Goal: Communication & Community: Answer question/provide support

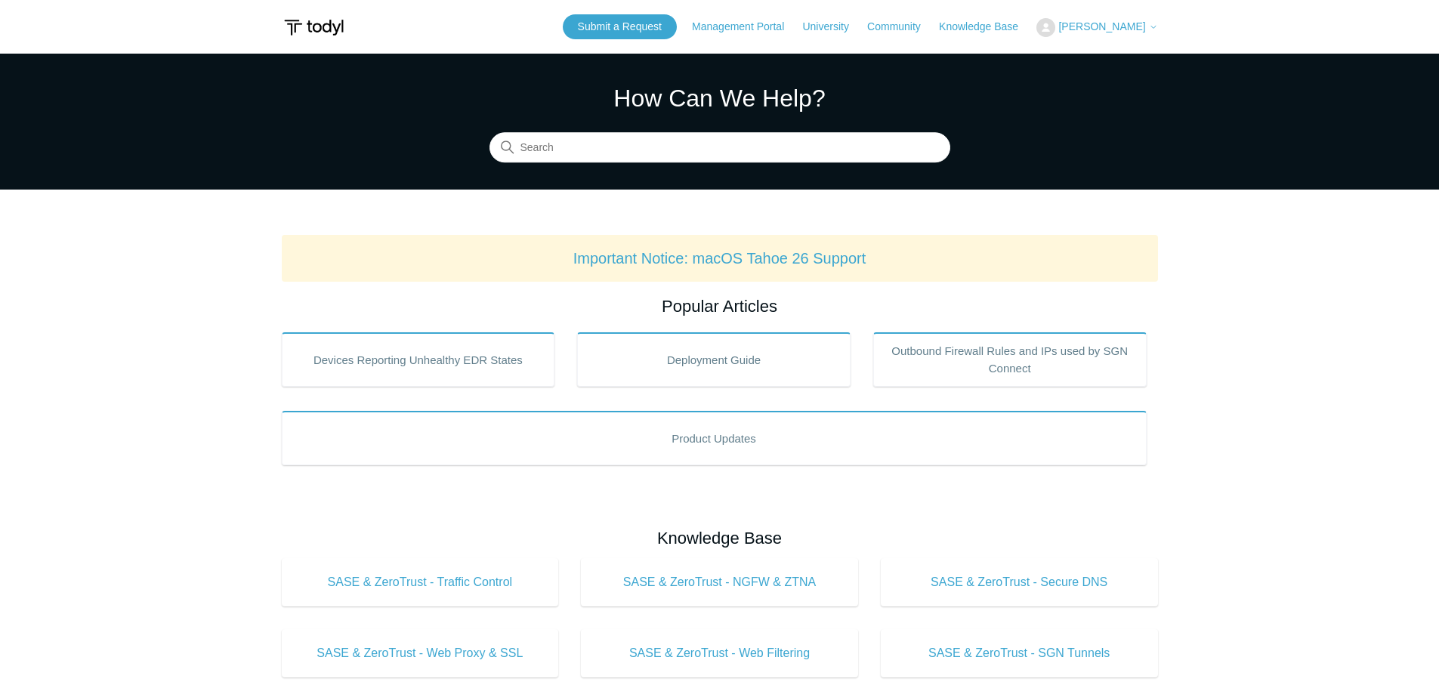
click at [1108, 23] on span "[PERSON_NAME]" at bounding box center [1101, 26] width 87 height 12
click at [1113, 61] on link "My Support Requests" at bounding box center [1110, 59] width 147 height 26
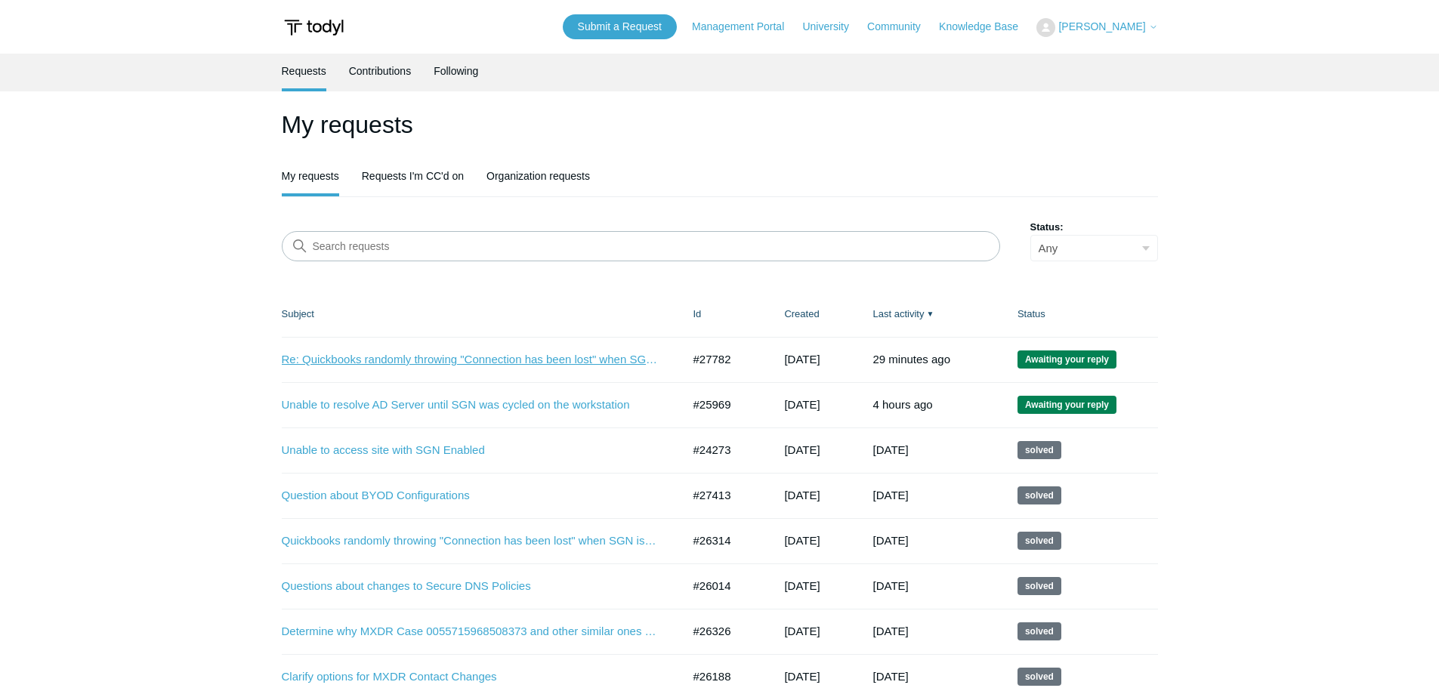
click at [431, 356] on link "Re: Quickbooks randomly throwing "Connection has been lost" when SGN is enabled" at bounding box center [471, 359] width 378 height 17
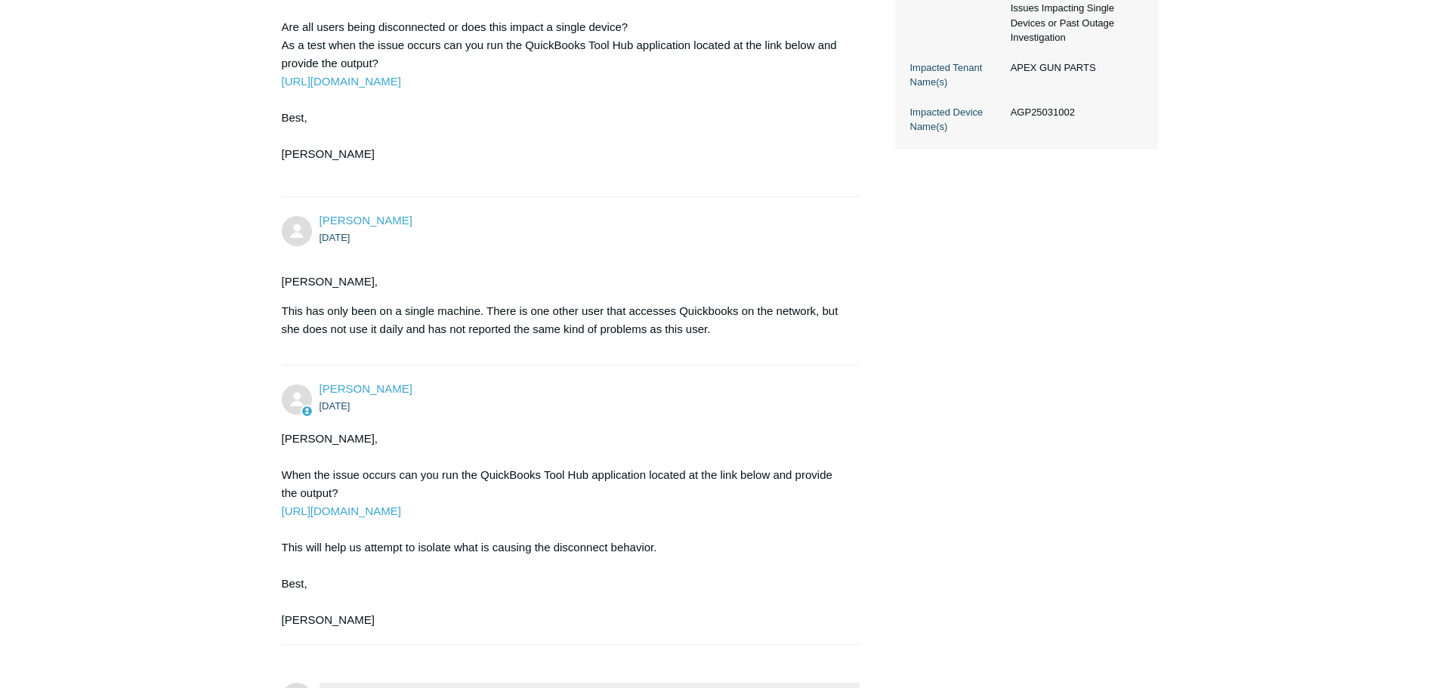
scroll to position [755, 0]
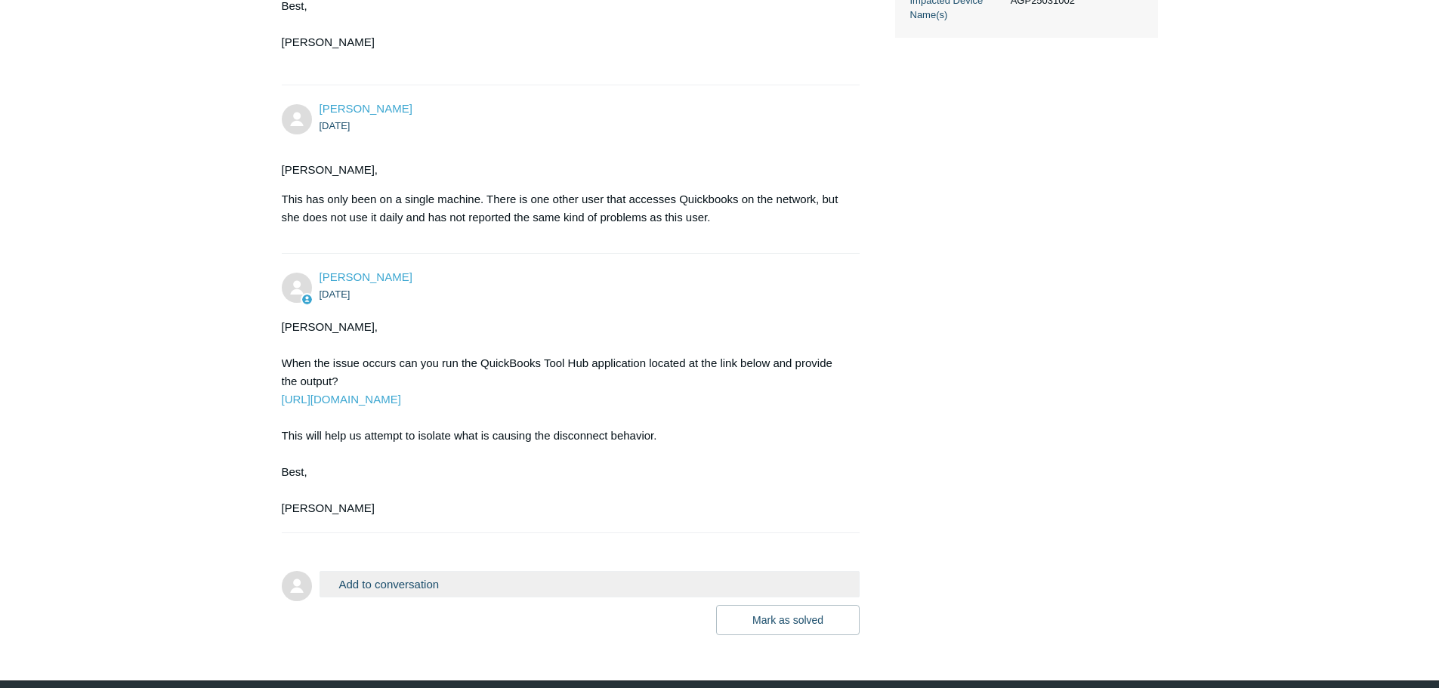
click at [476, 597] on button "Add to conversation" at bounding box center [589, 584] width 541 height 26
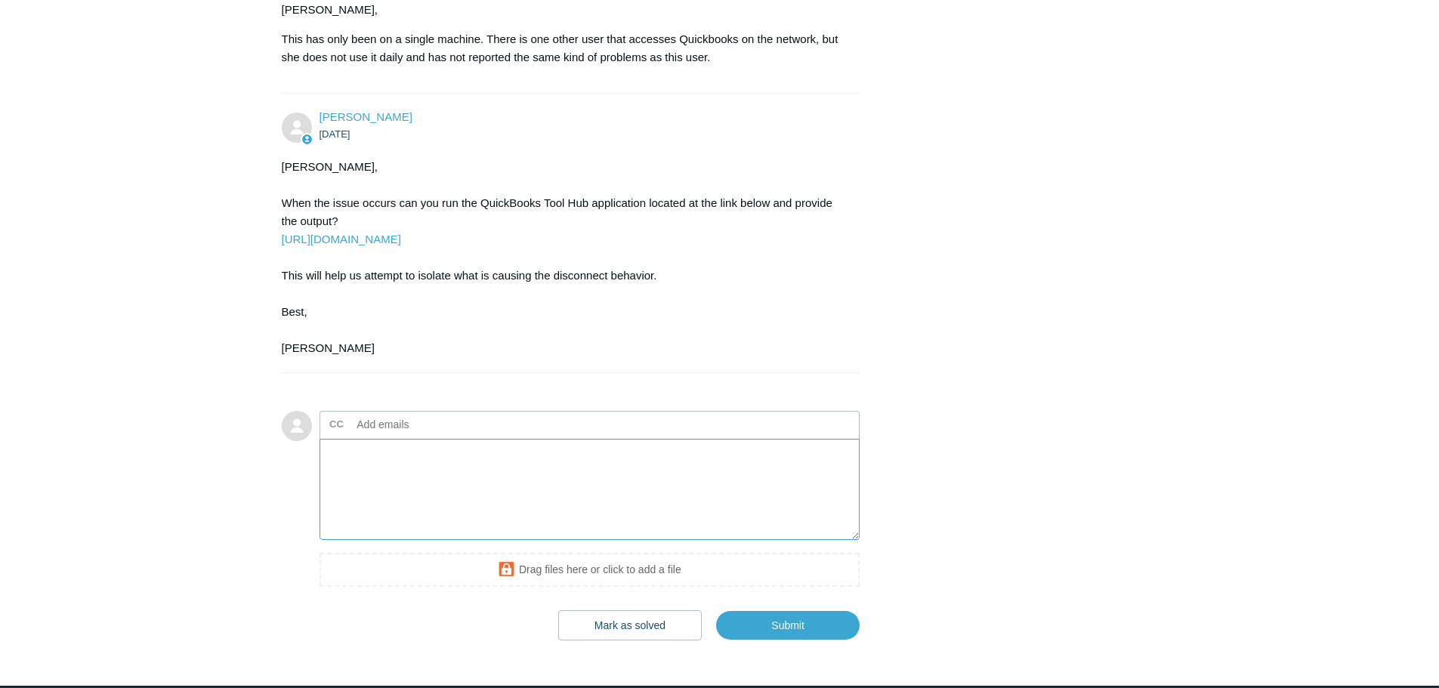
scroll to position [982, 0]
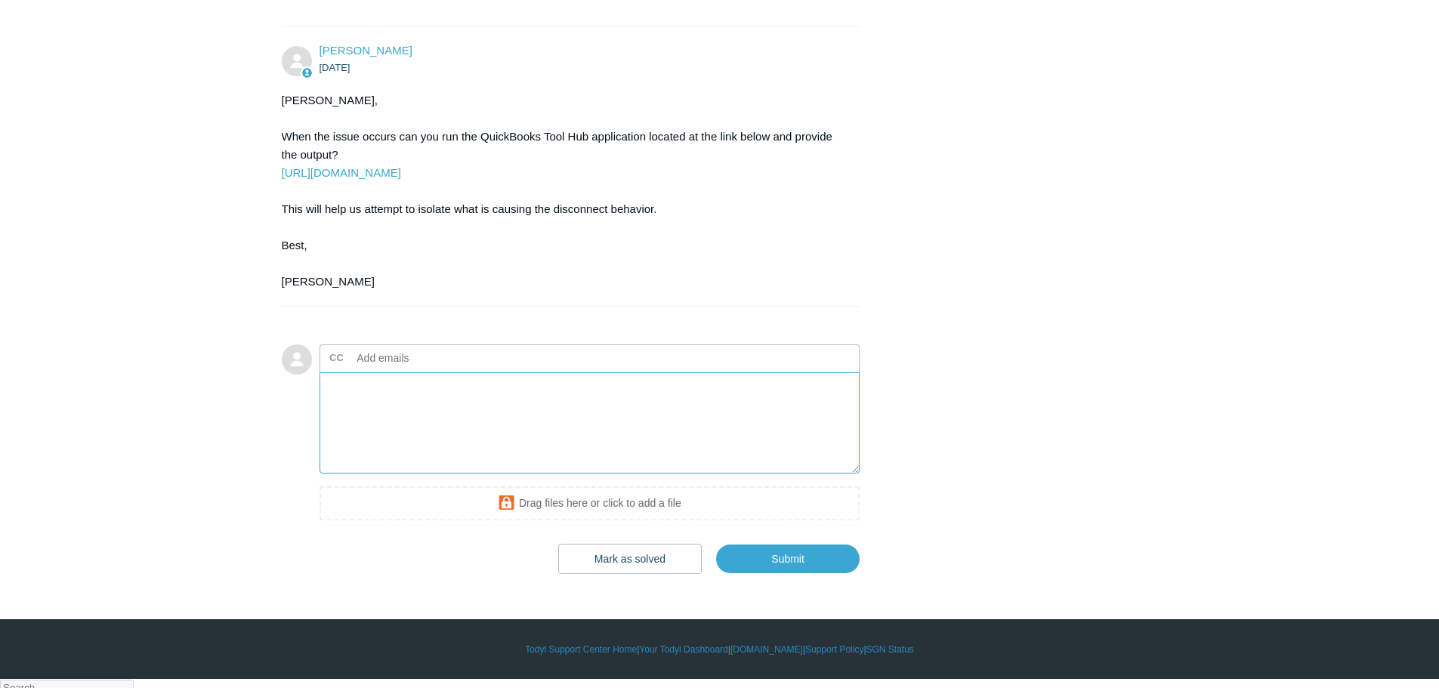
click at [409, 448] on textarea "Add your reply" at bounding box center [589, 423] width 541 height 102
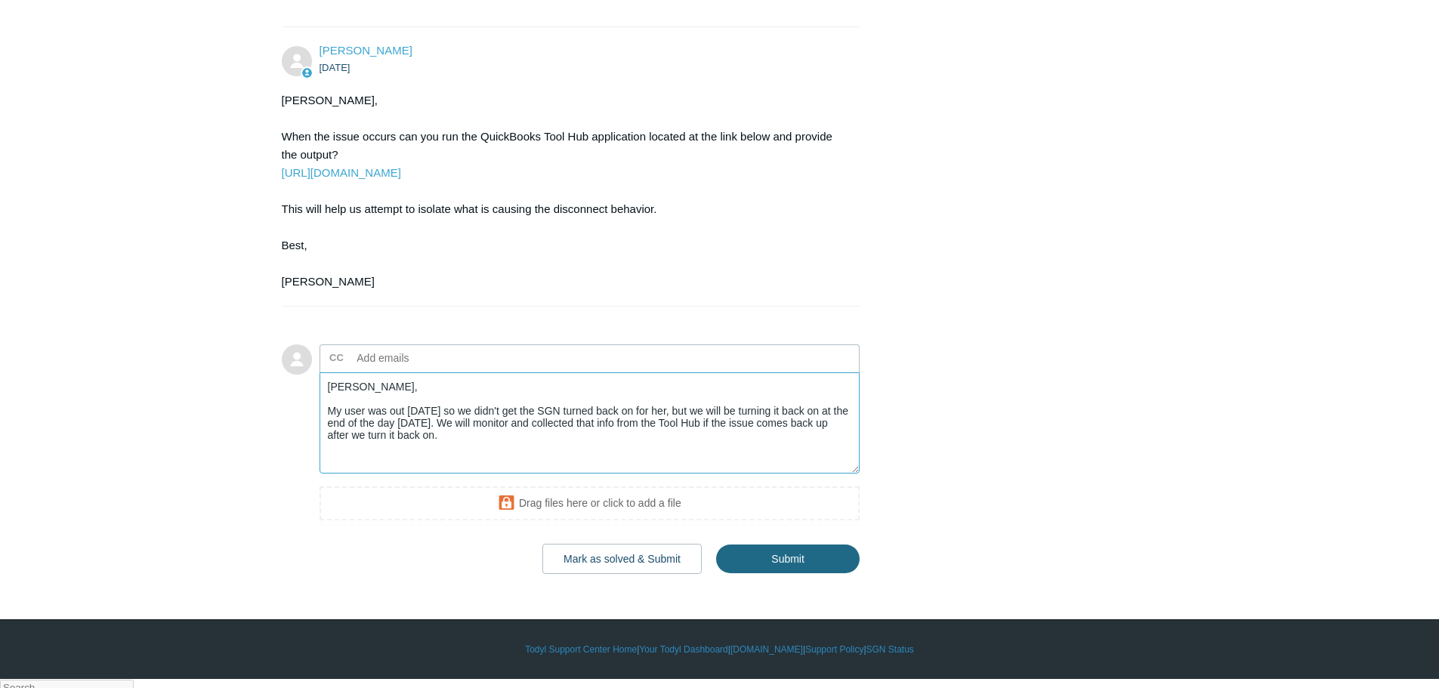
type textarea "Kris, My user was out on Friday so we didn't get the SGN turned back on for her…"
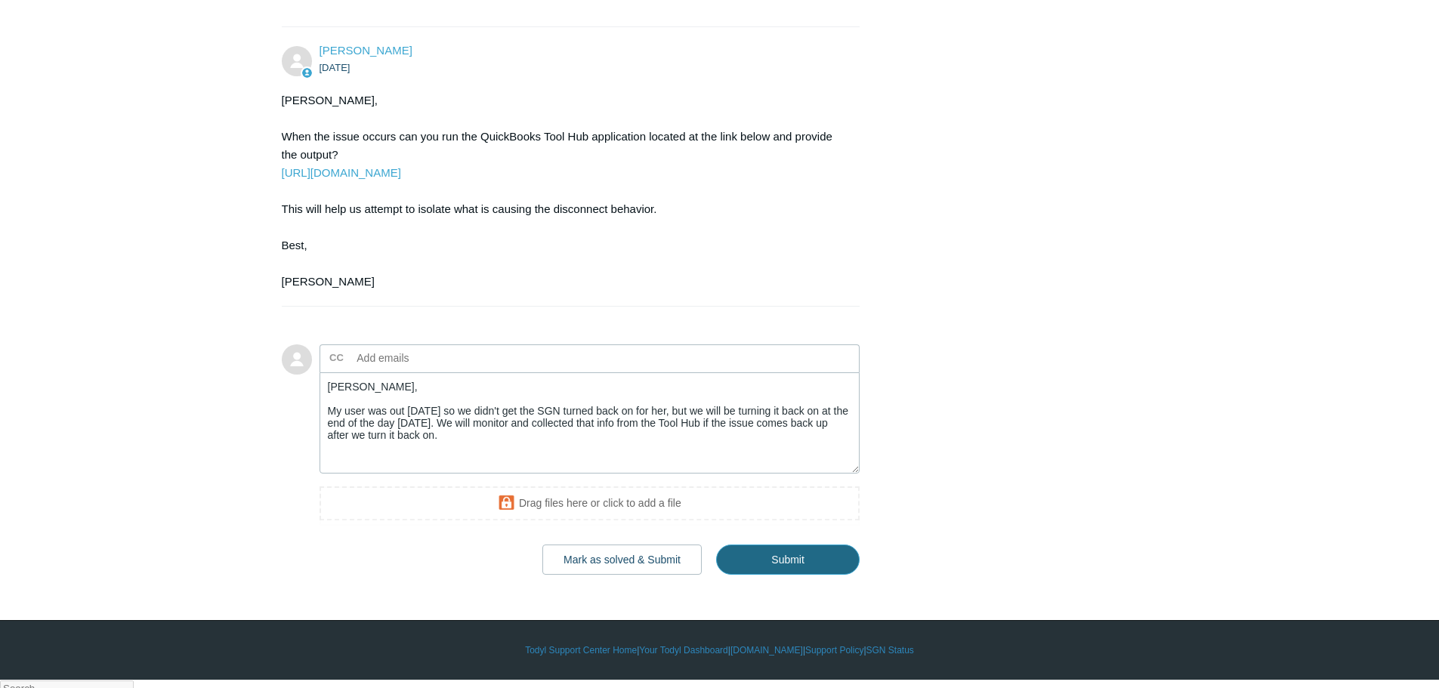
click at [810, 575] on input "Submit" at bounding box center [787, 559] width 143 height 30
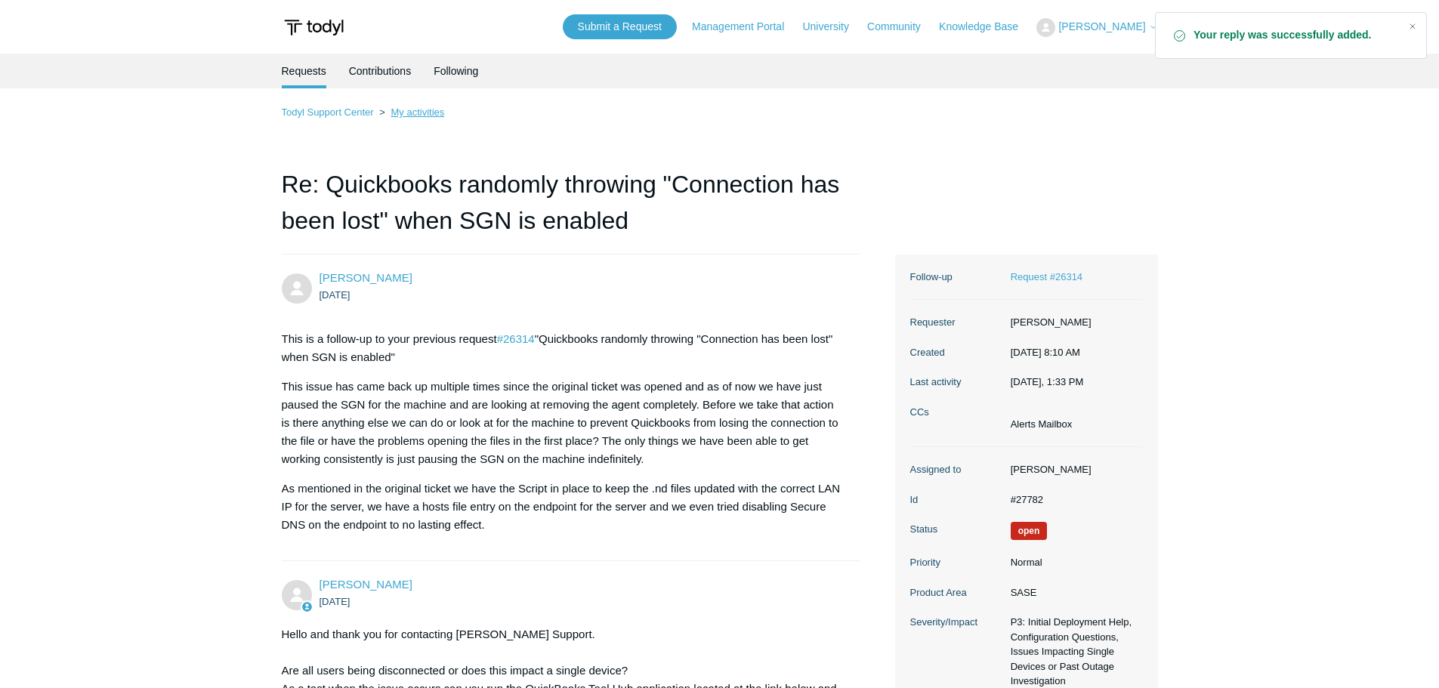
click at [414, 110] on link "My activities" at bounding box center [417, 111] width 54 height 11
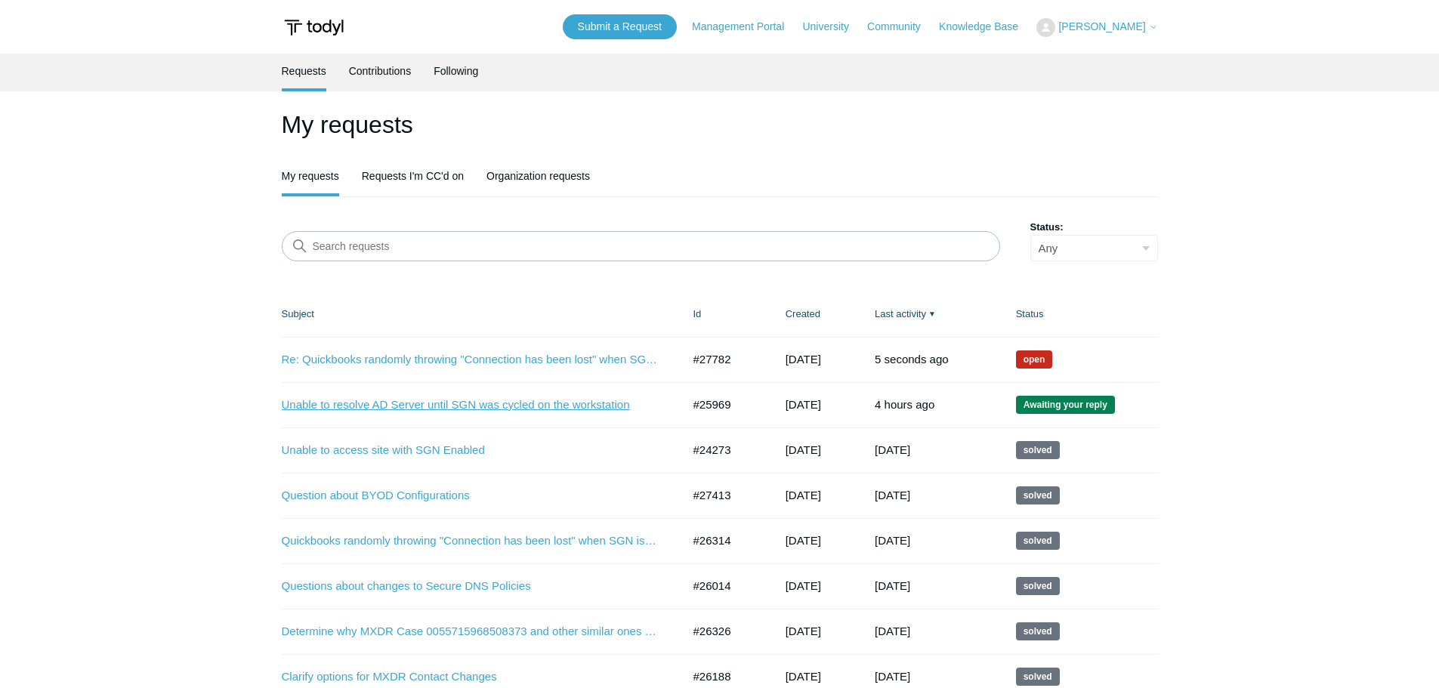
click at [489, 406] on link "Unable to resolve AD Server until SGN was cycled on the workstation" at bounding box center [471, 404] width 378 height 17
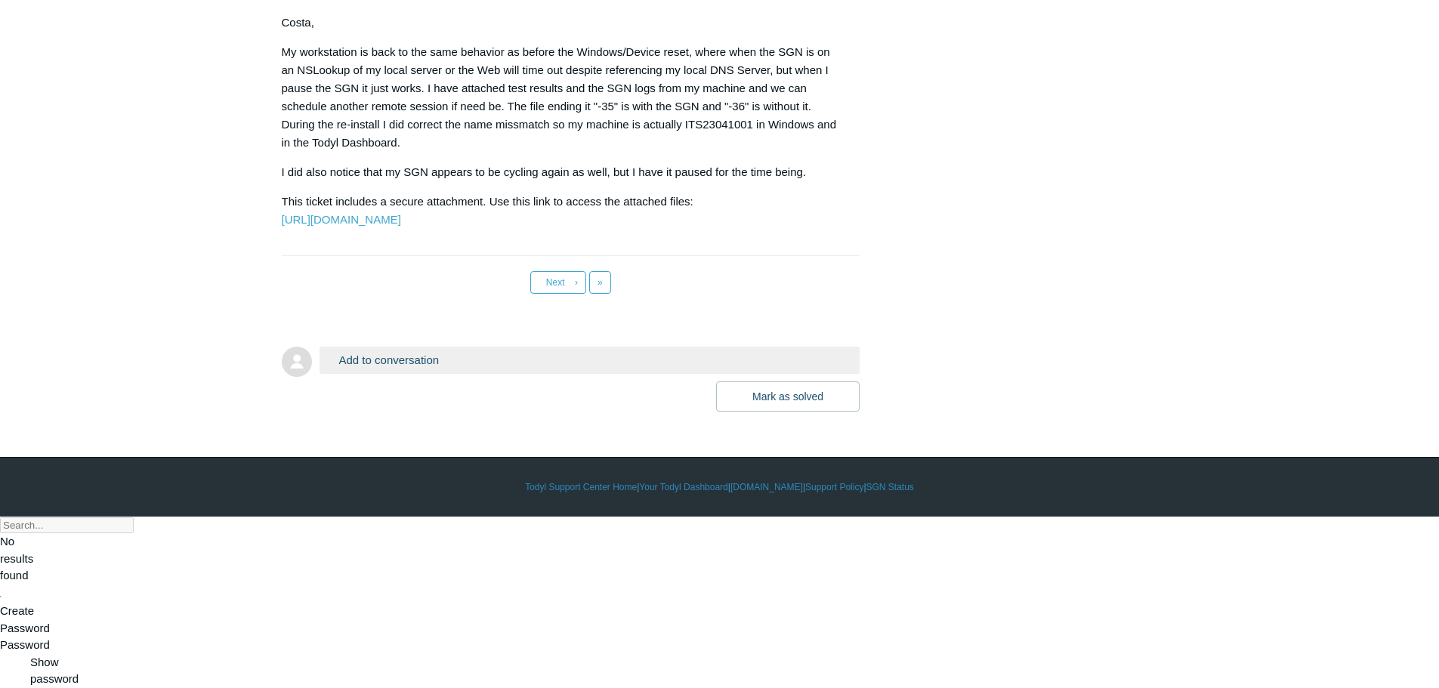
scroll to position [7541, 0]
click at [596, 294] on link "Last »" at bounding box center [600, 282] width 22 height 23
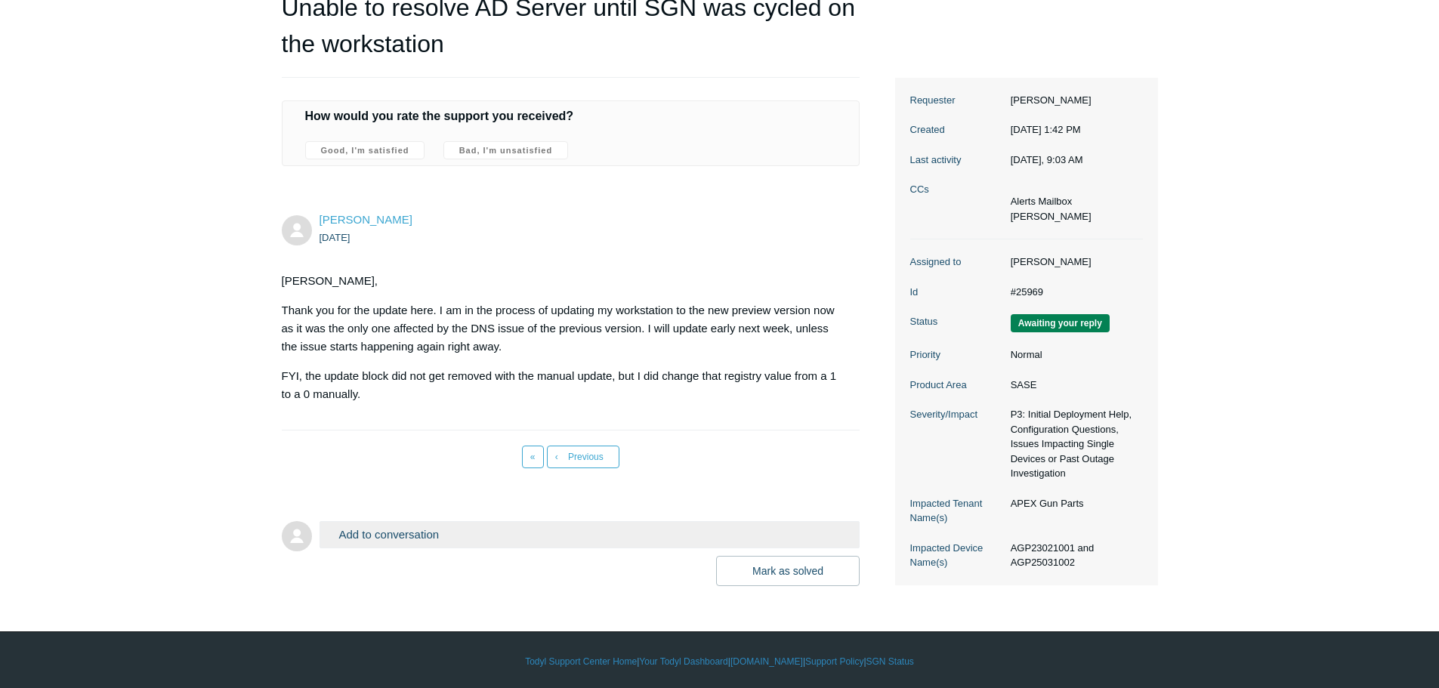
scroll to position [180, 0]
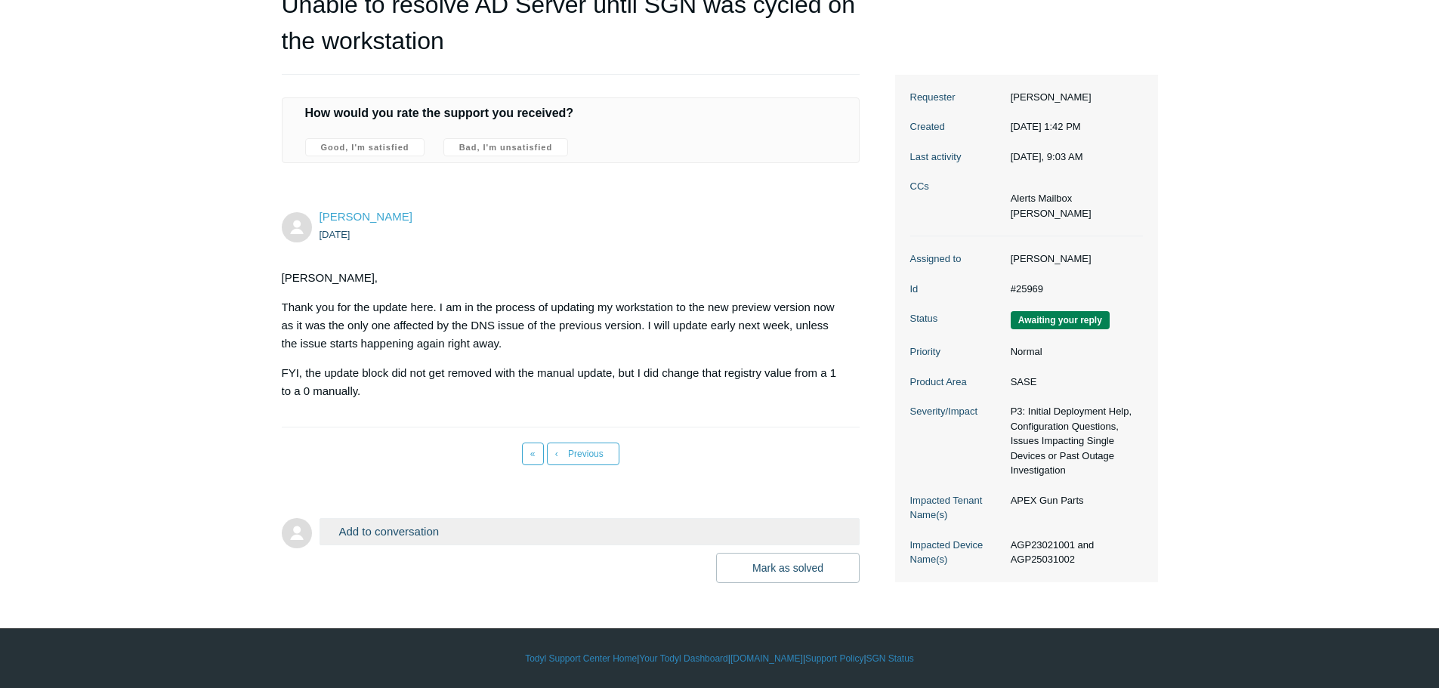
click at [473, 535] on button "Add to conversation" at bounding box center [589, 531] width 541 height 26
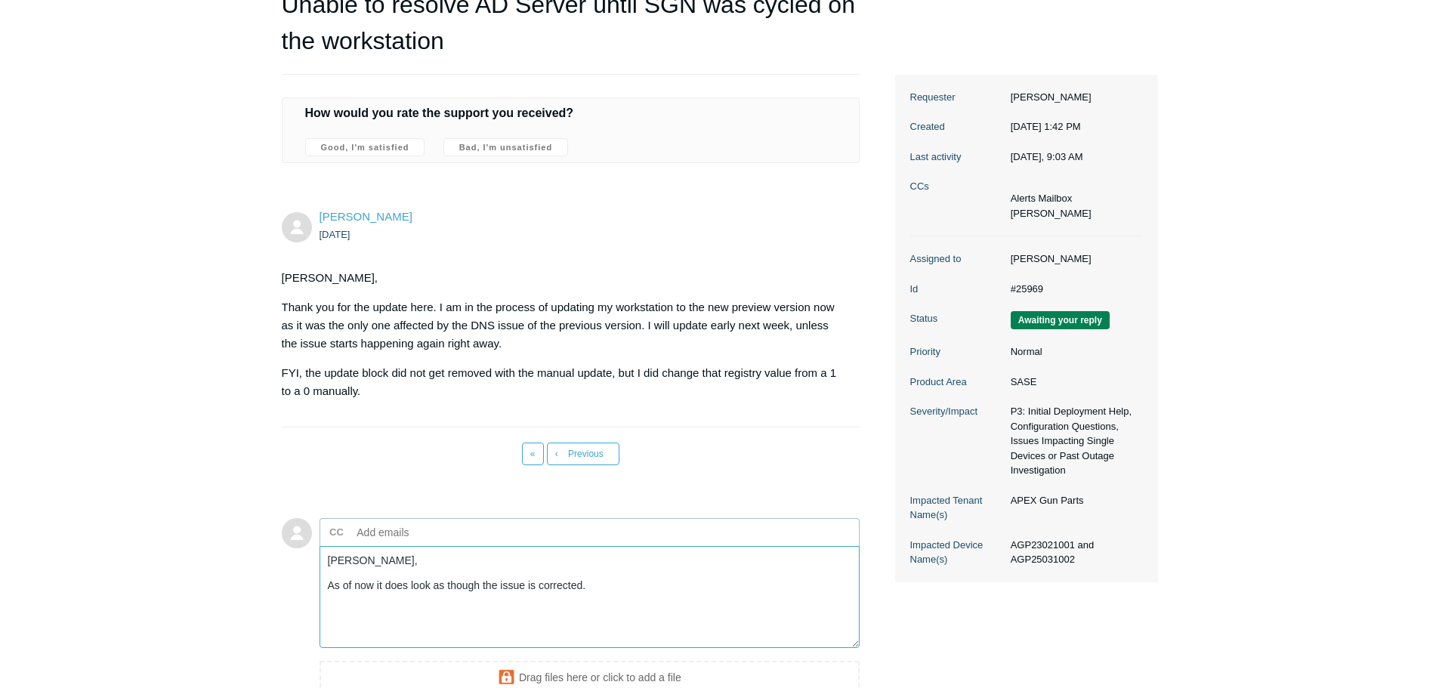
click at [618, 588] on textarea "Kris, As of now it does look as though the issue is corrected." at bounding box center [589, 597] width 541 height 102
click at [1, 386] on main "Requests Contributions Following Todyl Support Center My activities Unable to r…" at bounding box center [719, 311] width 1439 height 874
click at [773, 583] on textarea "Kris, As of now it does look as though the issue is corrected. I have been runn…" at bounding box center [589, 597] width 541 height 102
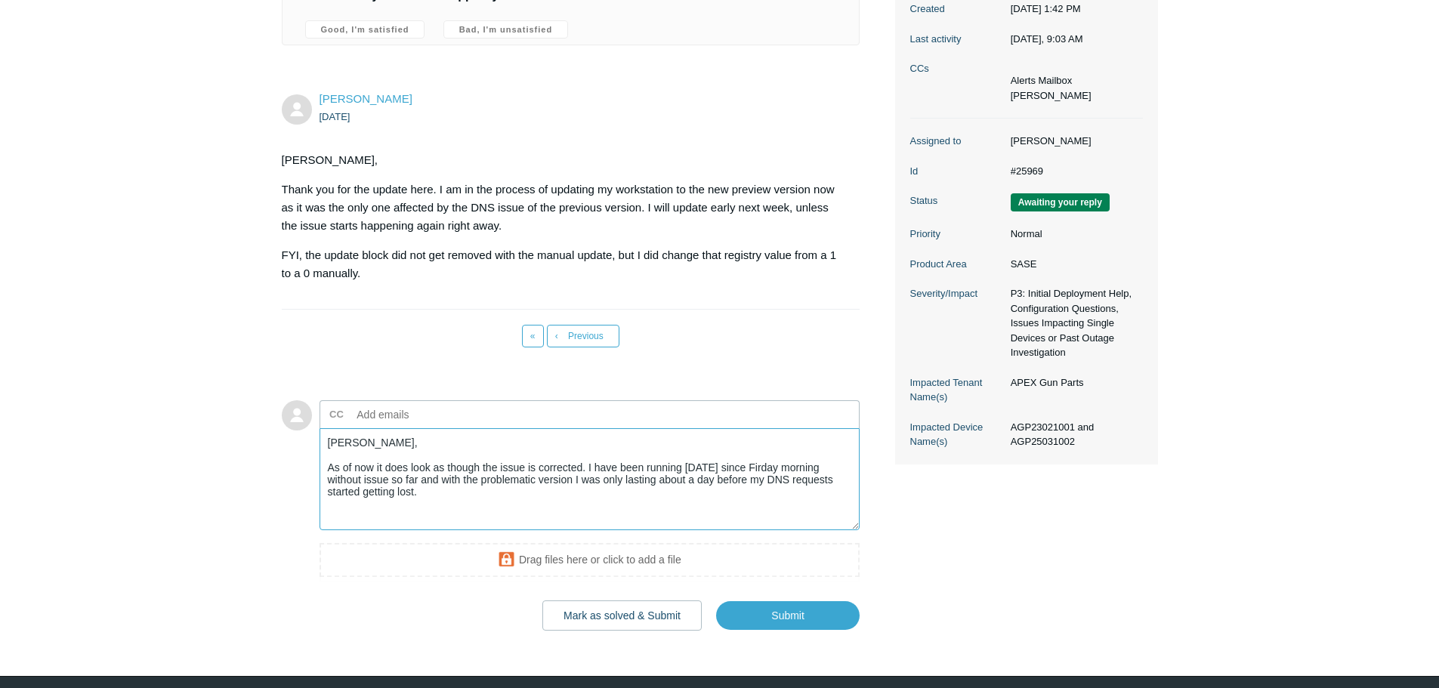
scroll to position [331, 0]
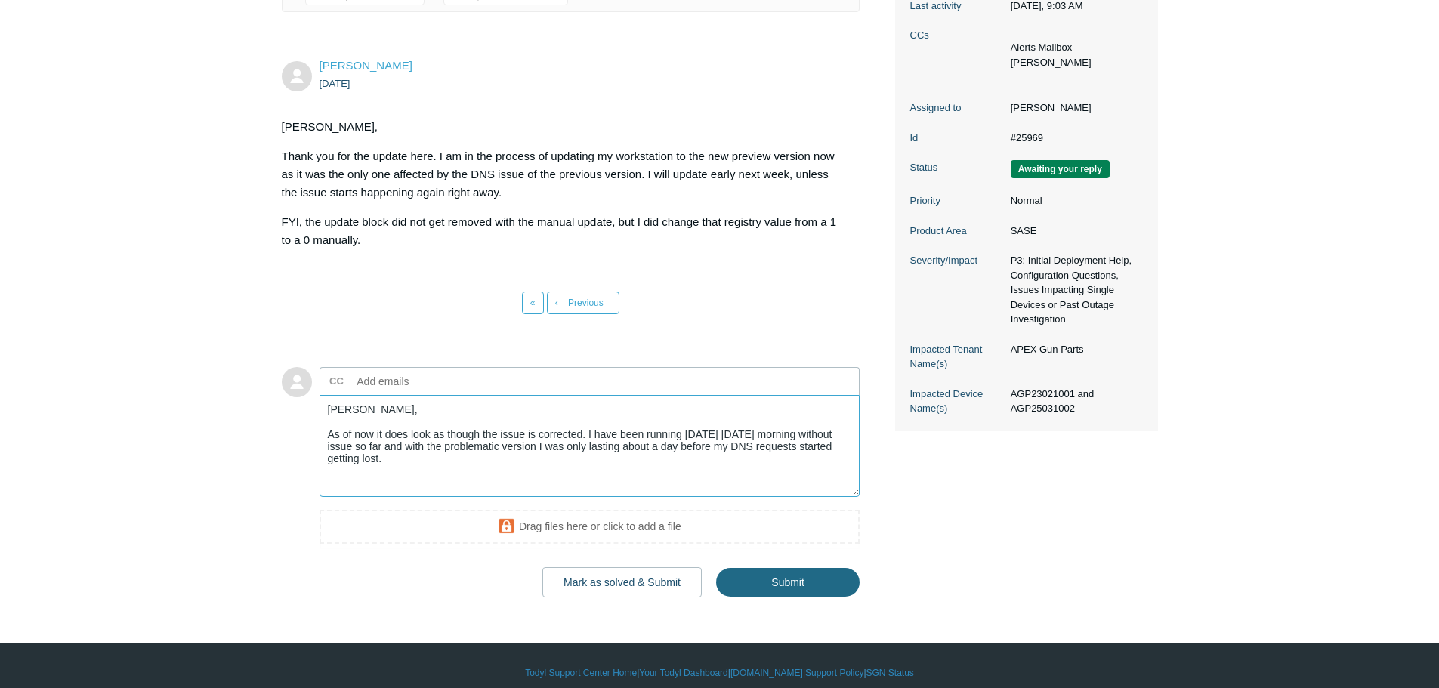
type textarea "Kris, As of now it does look as though the issue is corrected. I have been runn…"
click at [795, 581] on input "Submit" at bounding box center [787, 583] width 143 height 30
